Goal: Task Accomplishment & Management: Manage account settings

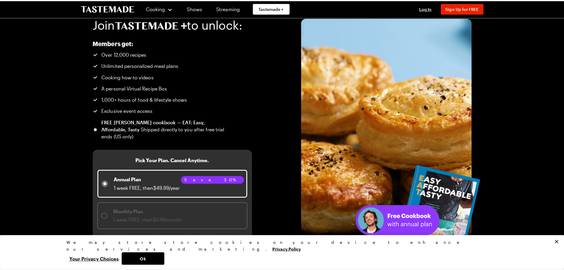
scroll to position [29, 0]
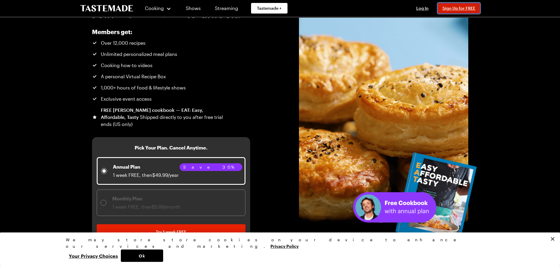
click at [452, 9] on span "Sign Up for FREE" at bounding box center [458, 8] width 33 height 5
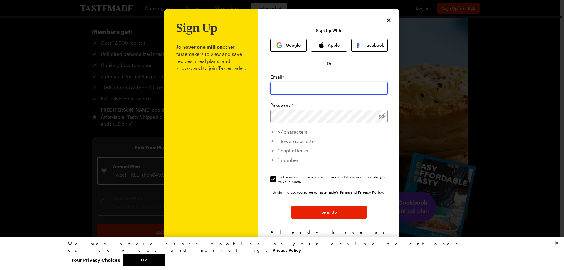
click at [311, 89] on input "email" at bounding box center [329, 88] width 118 height 13
type input "[EMAIL_ADDRESS][DOMAIN_NAME]"
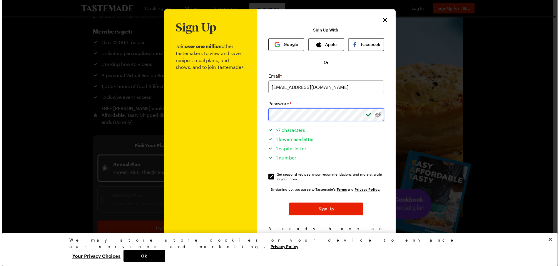
scroll to position [5, 0]
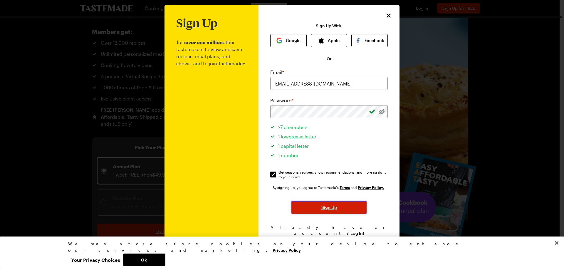
click at [328, 208] on span "Sign Up" at bounding box center [330, 208] width 16 height 6
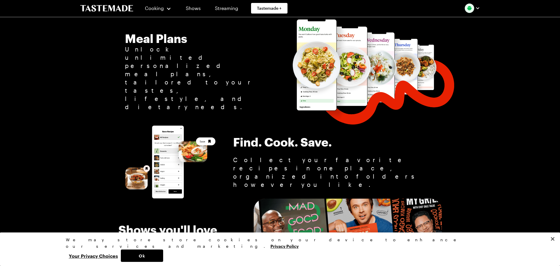
scroll to position [705, 0]
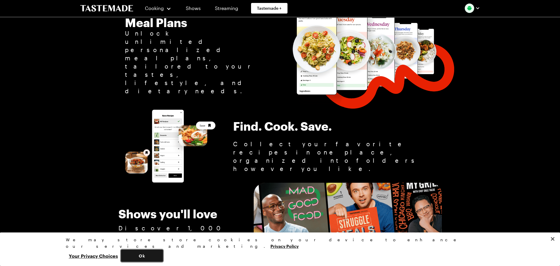
click at [163, 257] on button "Ok" at bounding box center [142, 255] width 42 height 12
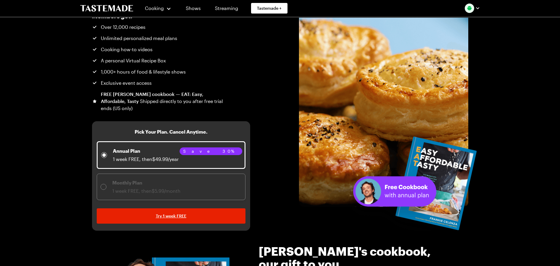
scroll to position [0, 0]
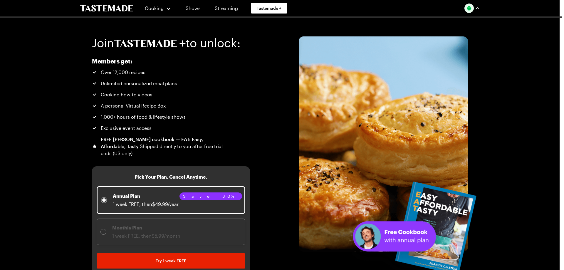
click at [469, 8] on img "button" at bounding box center [469, 8] width 9 height 9
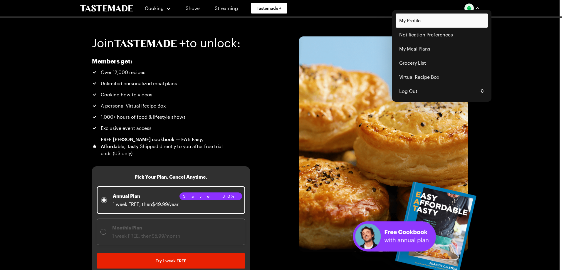
click at [434, 20] on link "My Profile" at bounding box center [442, 21] width 92 height 14
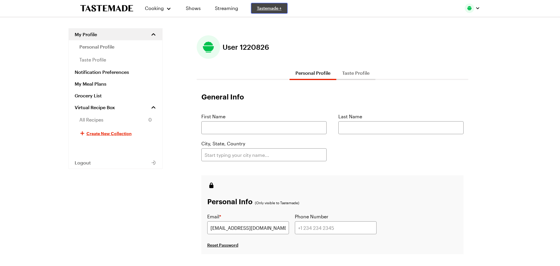
click at [276, 7] on span "Tastemade +" at bounding box center [269, 8] width 25 height 6
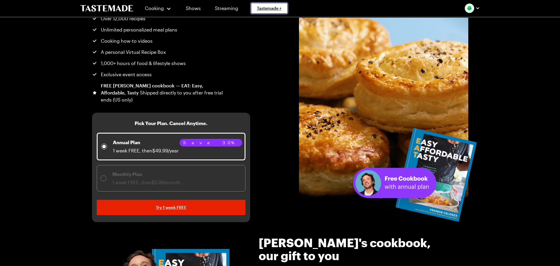
scroll to position [88, 0]
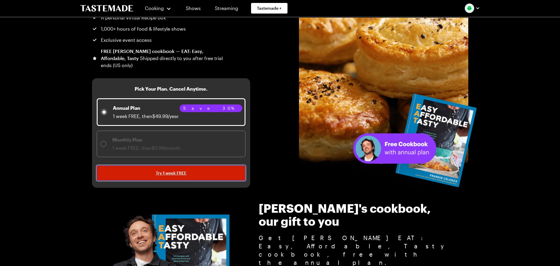
click at [186, 170] on link "Try 1 week FREE" at bounding box center [171, 172] width 149 height 15
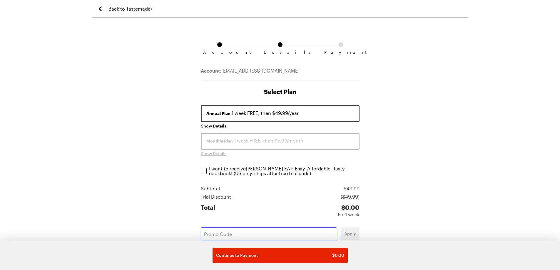
click at [227, 233] on input "text" at bounding box center [269, 233] width 136 height 13
paste input "SZE6DHJM"
type input "SZE6DHJM"
click at [348, 231] on span "Apply" at bounding box center [350, 234] width 12 height 6
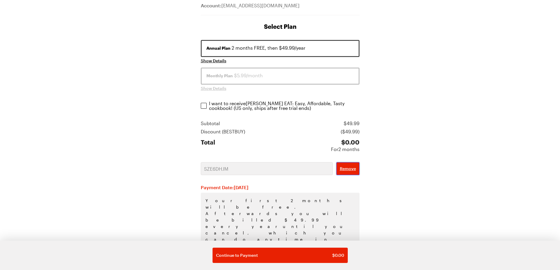
scroll to position [67, 0]
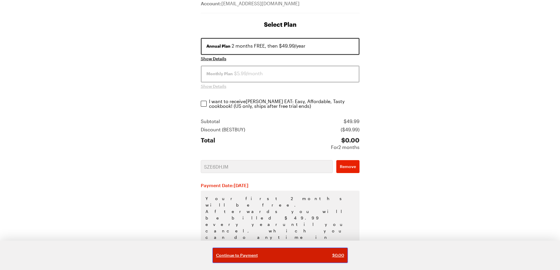
click at [268, 256] on div "Continue to Payment $ 0.00" at bounding box center [280, 255] width 128 height 6
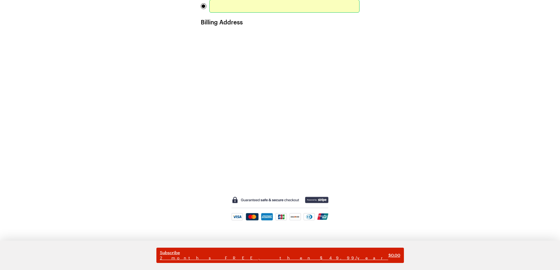
scroll to position [126, 0]
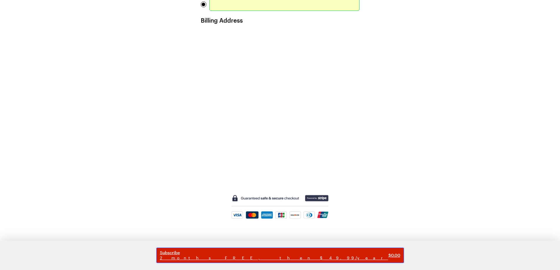
click at [258, 258] on span "2 months FREE, then $49.99/year" at bounding box center [274, 257] width 228 height 5
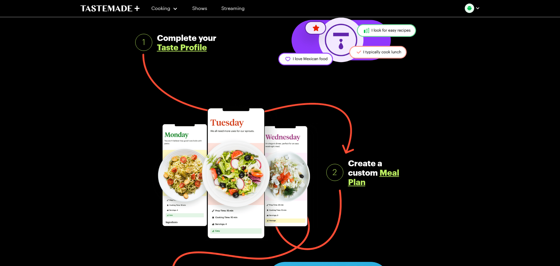
scroll to position [59, 0]
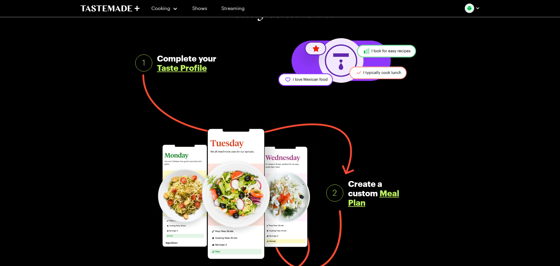
click at [386, 193] on link "Meal Plan" at bounding box center [373, 197] width 51 height 19
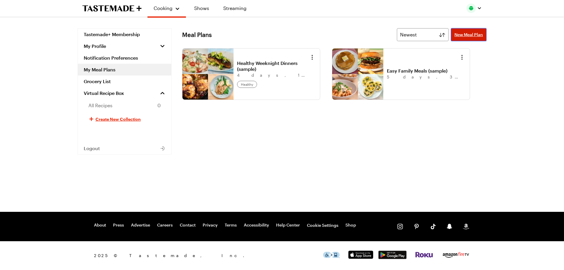
click at [475, 38] on link "New Meal Plan" at bounding box center [469, 34] width 36 height 13
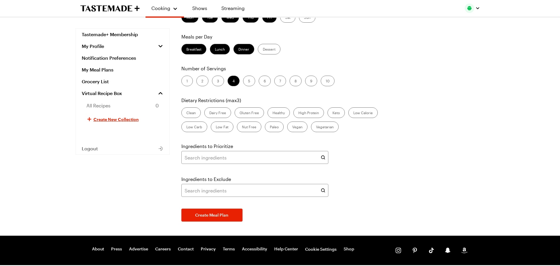
scroll to position [59, 0]
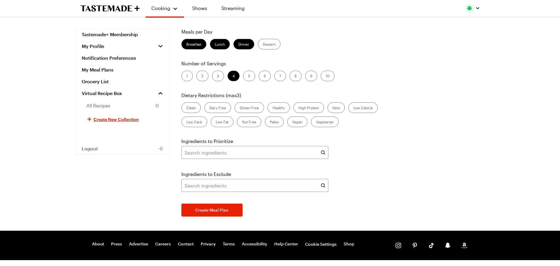
click at [199, 42] on label "Breakfast" at bounding box center [193, 44] width 25 height 11
click at [186, 45] on input "Breakfast" at bounding box center [186, 45] width 0 height 0
click at [219, 48] on label "Lunch" at bounding box center [220, 44] width 20 height 11
click at [215, 45] on input "Lunch" at bounding box center [215, 45] width 0 height 0
click at [240, 46] on label "Dinner" at bounding box center [243, 44] width 21 height 11
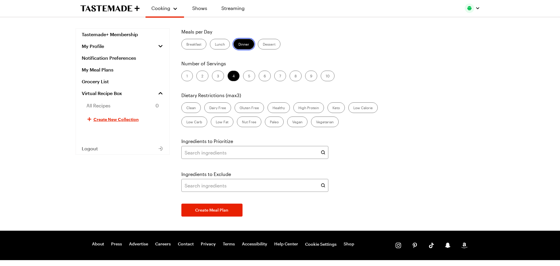
click at [238, 45] on input "Dinner" at bounding box center [238, 45] width 0 height 0
click at [222, 44] on label "Lunch" at bounding box center [220, 44] width 20 height 11
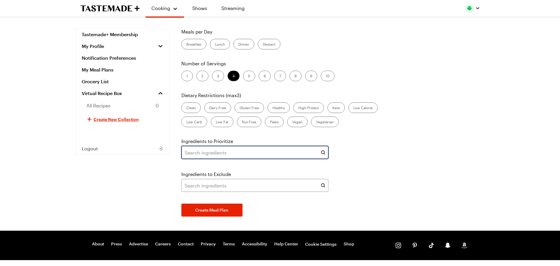
click at [247, 150] on input "text" at bounding box center [254, 152] width 147 height 13
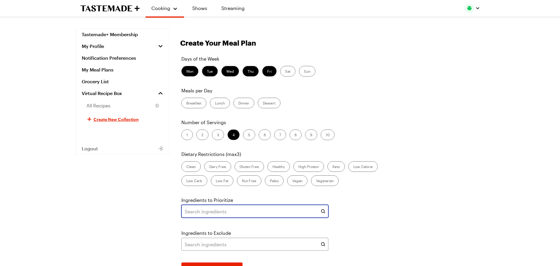
scroll to position [82, 0]
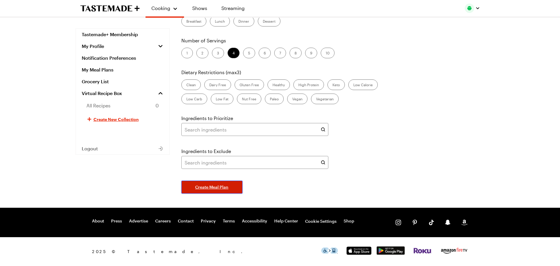
click at [225, 187] on span "Create Meal Plan" at bounding box center [211, 187] width 33 height 6
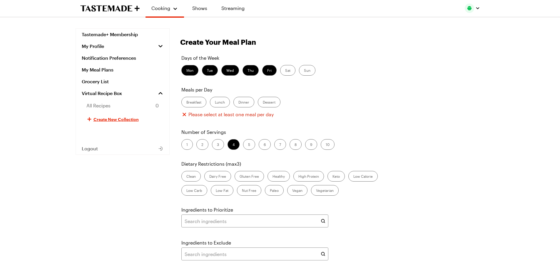
scroll to position [0, 0]
click at [222, 105] on label "Lunch" at bounding box center [220, 103] width 20 height 11
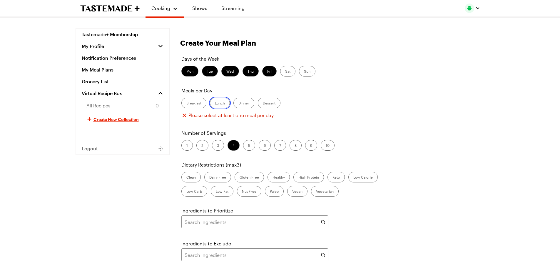
click at [215, 103] on input "Lunch" at bounding box center [215, 103] width 0 height 0
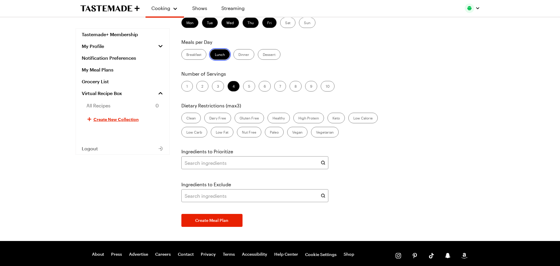
scroll to position [82, 0]
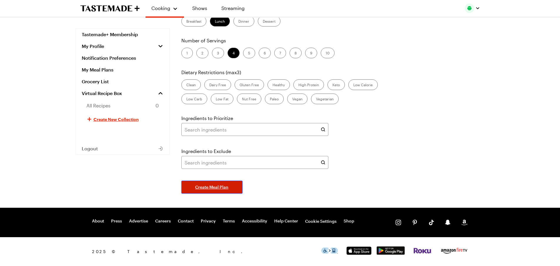
click at [220, 185] on span "Create Meal Plan" at bounding box center [211, 187] width 33 height 6
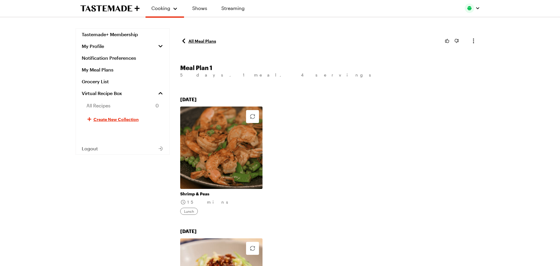
click at [186, 43] on icon at bounding box center [183, 40] width 7 height 7
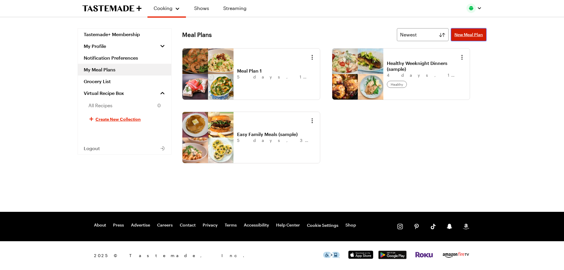
click at [472, 37] on span "New Meal Plan" at bounding box center [469, 35] width 29 height 6
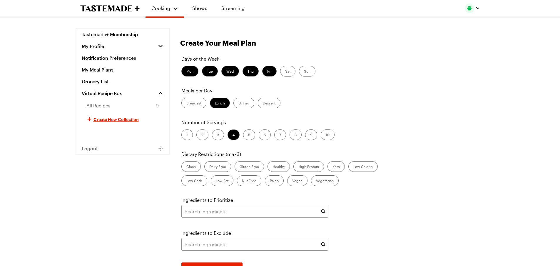
click at [201, 133] on label "2" at bounding box center [202, 134] width 12 height 11
click at [201, 135] on input "2" at bounding box center [201, 135] width 0 height 0
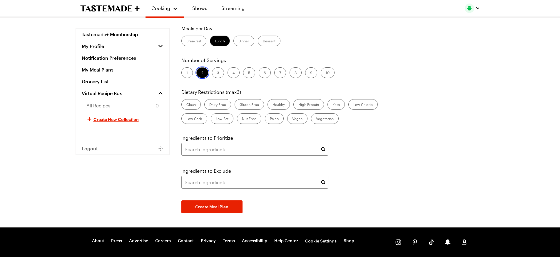
scroll to position [82, 0]
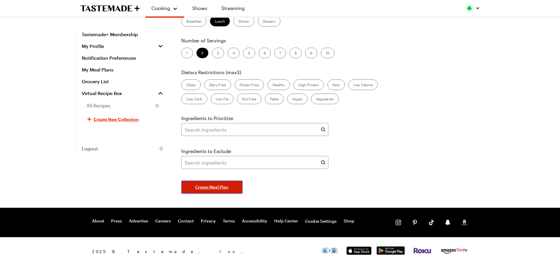
click at [218, 186] on span "Create Meal Plan" at bounding box center [211, 187] width 33 height 6
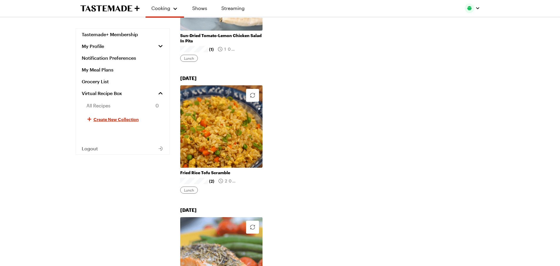
scroll to position [323, 0]
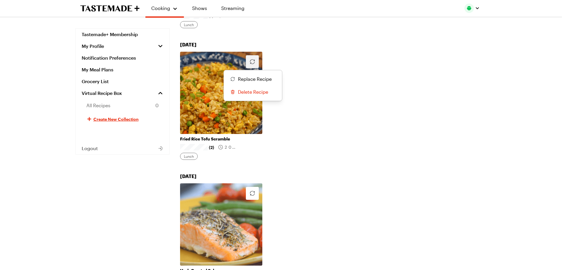
click at [248, 62] on button "button" at bounding box center [252, 61] width 13 height 13
click at [248, 78] on span "Replace Recipe" at bounding box center [255, 79] width 34 height 7
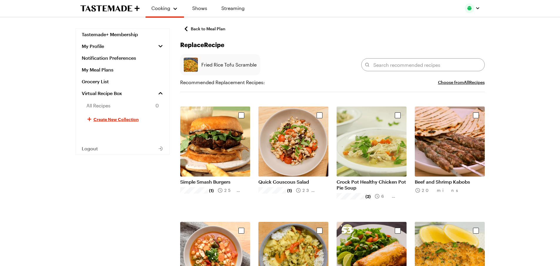
scroll to position [691, 0]
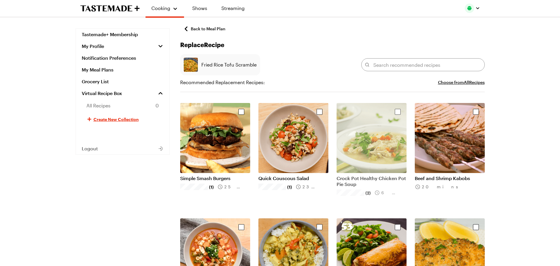
click at [385, 152] on img "Select recipe" at bounding box center [372, 138] width 70 height 70
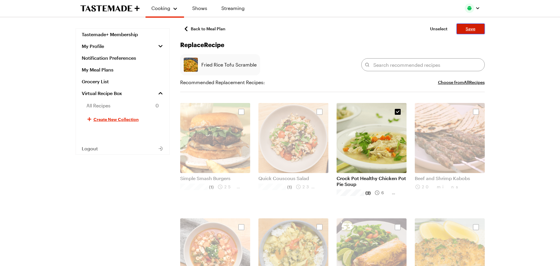
click at [476, 28] on button "Save" at bounding box center [470, 29] width 28 height 11
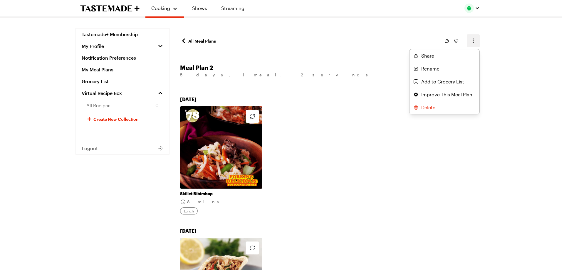
click at [473, 43] on icon "button" at bounding box center [473, 40] width 7 height 7
click at [448, 81] on span "Add to Grocery List" at bounding box center [442, 81] width 43 height 7
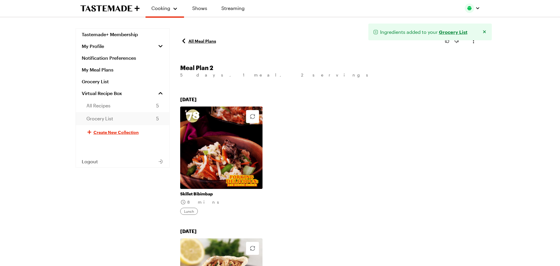
click at [96, 120] on span "Grocery List" at bounding box center [99, 118] width 27 height 7
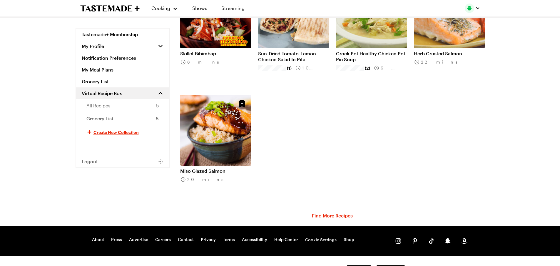
scroll to position [105, 0]
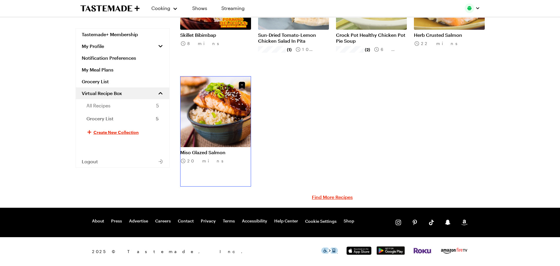
click at [221, 149] on link "Miso Glazed Salmon" at bounding box center [215, 152] width 71 height 6
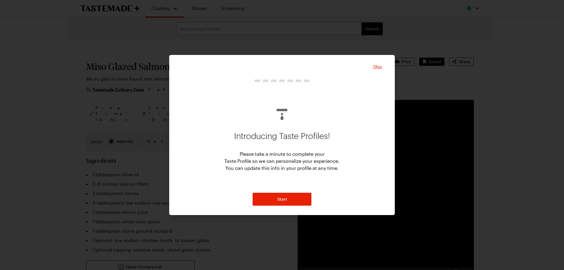
click at [377, 67] on span "Skip" at bounding box center [377, 67] width 9 height 6
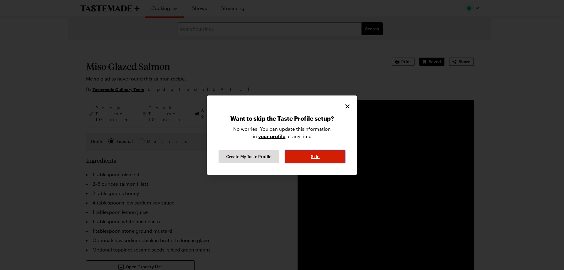
click at [301, 154] on button "Skip" at bounding box center [315, 156] width 61 height 13
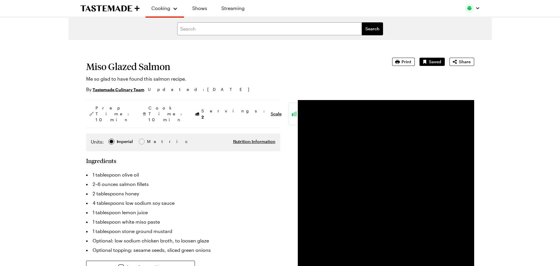
type textarea "x"
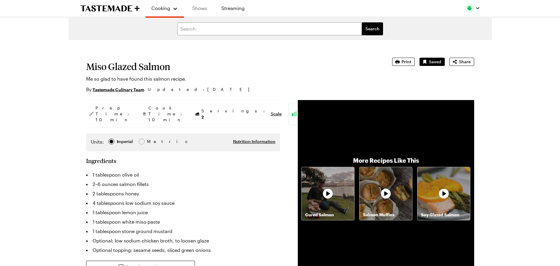
click at [198, 11] on link "Shows" at bounding box center [199, 8] width 27 height 16
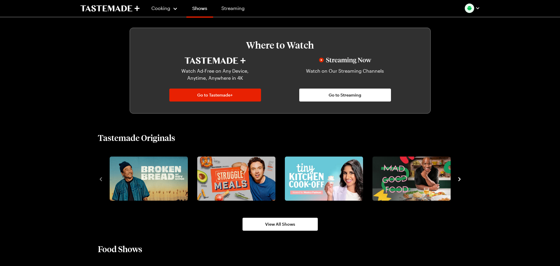
scroll to position [290, 0]
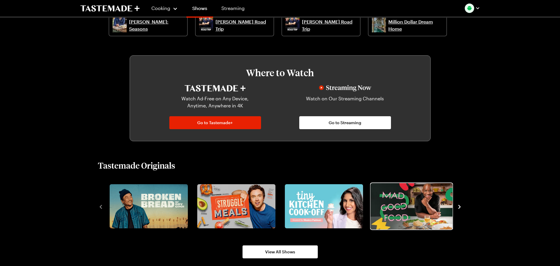
click at [401, 205] on img "4 / 8" at bounding box center [411, 206] width 82 height 46
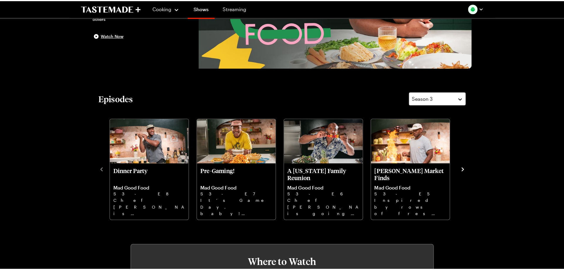
scroll to position [118, 0]
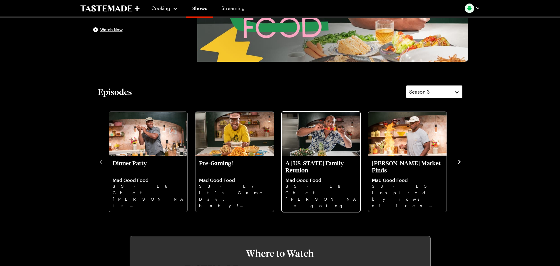
click at [298, 164] on p "A [US_STATE] Family Reunion" at bounding box center [320, 166] width 71 height 14
